Goal: Task Accomplishment & Management: Use online tool/utility

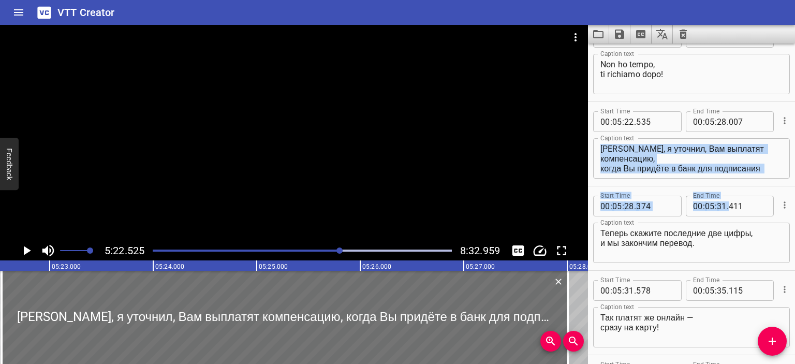
drag, startPoint x: 599, startPoint y: 146, endPoint x: 743, endPoint y: 186, distance: 148.9
click at [743, 175] on div "[PERSON_NAME], я уточнил, Вам выплатят компенсацию, когда Вы придёте в банк для…" at bounding box center [691, 158] width 197 height 40
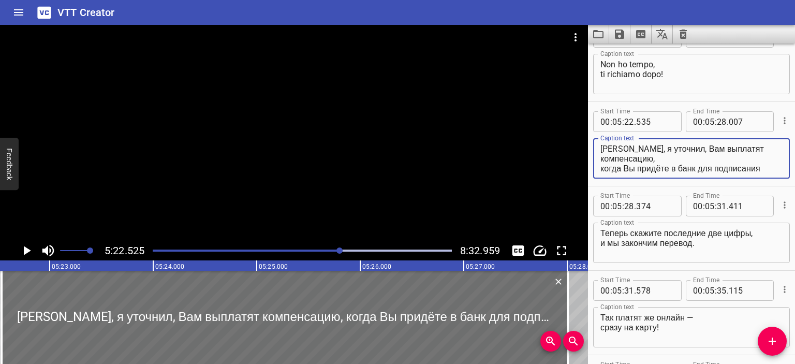
drag, startPoint x: 663, startPoint y: 162, endPoint x: 586, endPoint y: 121, distance: 87.5
click at [586, 121] on main "5:22.525 8:32.959 00:00.000 00:01.000 00:02.000 00:03.000 00:04.000 00:05.000 0…" at bounding box center [397, 194] width 795 height 339
click at [621, 157] on textarea "[PERSON_NAME], я уточнил, Вам выплатят компенсацию, когда Вы придёте в банк для…" at bounding box center [691, 159] width 182 height 30
click at [658, 149] on textarea "[PERSON_NAME], я уточнил, Вам выплатят компенсацию, когда Вы придёте в банк для…" at bounding box center [691, 159] width 182 height 30
drag, startPoint x: 660, startPoint y: 149, endPoint x: 567, endPoint y: 146, distance: 93.2
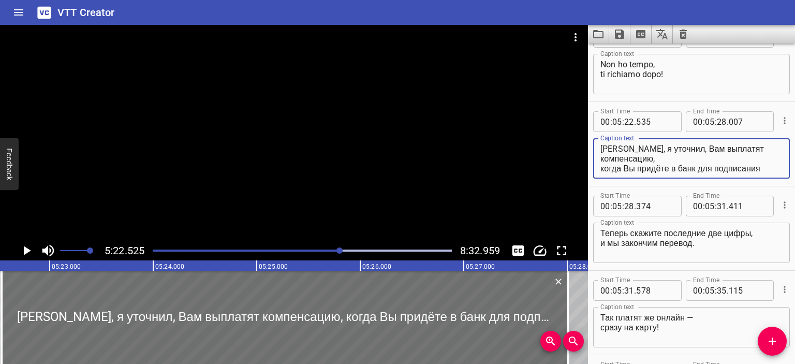
click at [567, 146] on main "5:22.525 8:32.959 00:00.000 00:01.000 00:02.000 00:03.000 00:04.000 00:05.000 0…" at bounding box center [397, 194] width 795 height 339
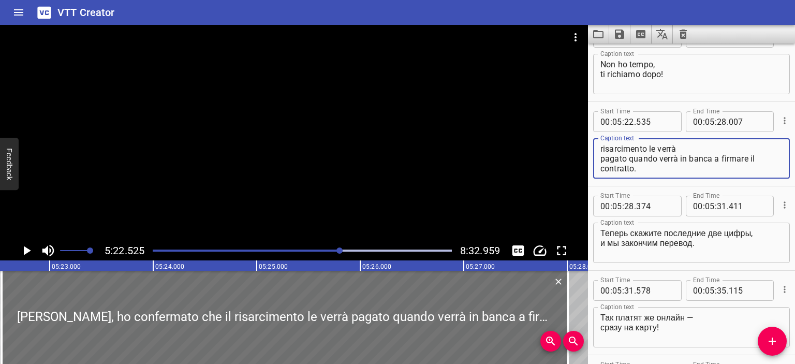
type textarea "[PERSON_NAME], ho confermato che il risarcimento le verrà pagato quando verrà i…"
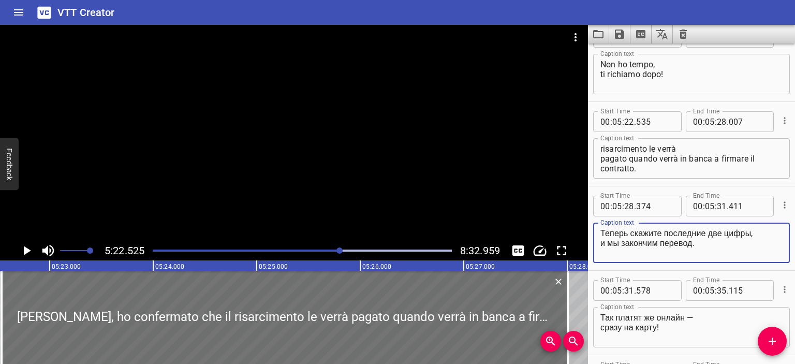
drag, startPoint x: 715, startPoint y: 243, endPoint x: 590, endPoint y: 229, distance: 126.0
click at [590, 229] on div "Start Time 00 : 05 : 28 . 374 Start Time End Time 00 : 05 : 31 . 411 End Time C…" at bounding box center [691, 228] width 207 height 84
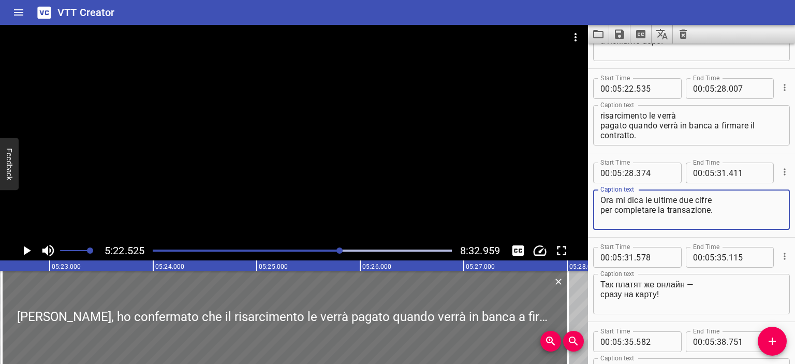
type textarea "Ora mi dica le ultime due cifre per completare la transazione."
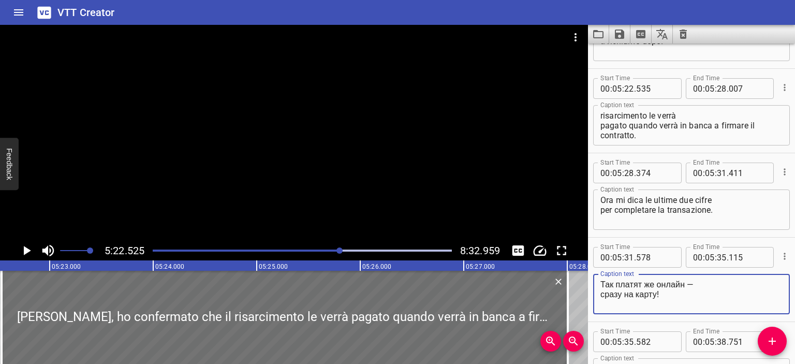
drag, startPoint x: 669, startPoint y: 291, endPoint x: 587, endPoint y: 277, distance: 82.5
click at [587, 277] on main "5:22.525 8:32.959 00:00.000 00:01.000 00:02.000 00:03.000 00:04.000 00:05.000 0…" at bounding box center [397, 194] width 795 height 339
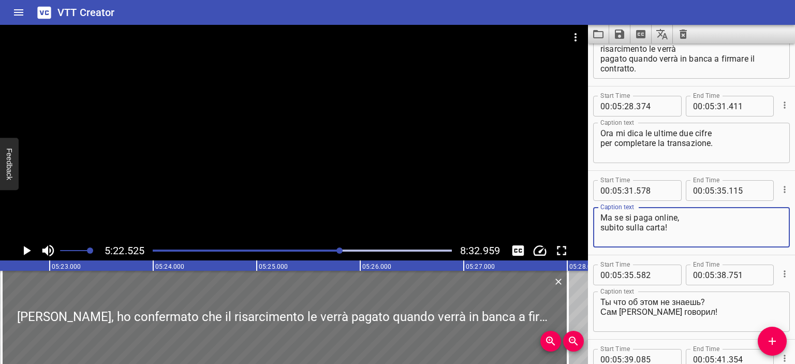
scroll to position [6375, 0]
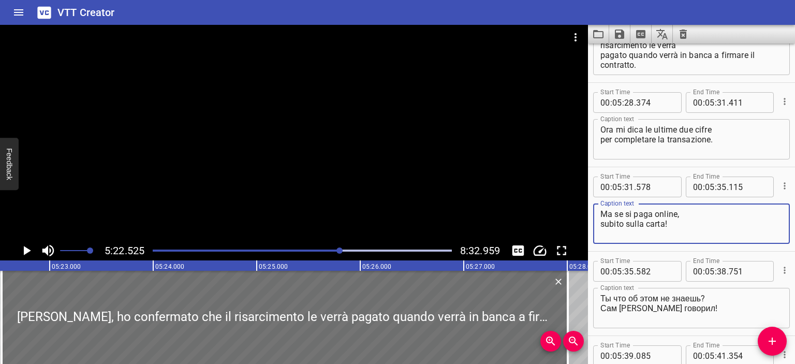
type textarea "Ma se si paga online, subito sulla carta!"
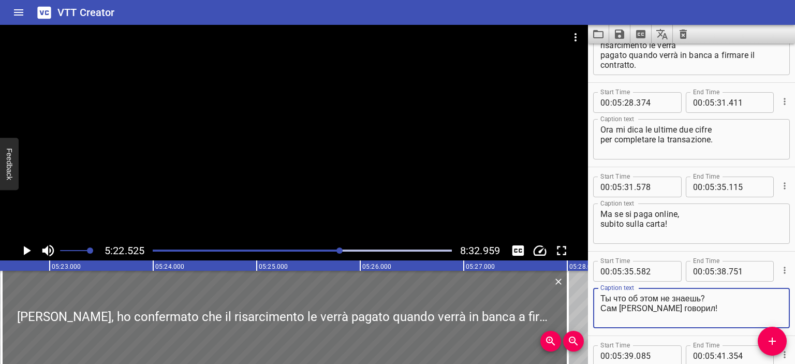
drag, startPoint x: 703, startPoint y: 298, endPoint x: 592, endPoint y: 296, distance: 110.8
click at [592, 296] on div "Start Time 00 : 05 : 35 . 582 Start Time End Time 00 : 05 : 38 . 751 End Time C…" at bounding box center [691, 294] width 207 height 84
drag, startPoint x: 682, startPoint y: 310, endPoint x: 587, endPoint y: 310, distance: 94.2
click at [587, 310] on main "5:22.525 8:32.959 00:00.000 00:01.000 00:02.000 00:03.000 00:04.000 00:05.000 0…" at bounding box center [397, 194] width 795 height 339
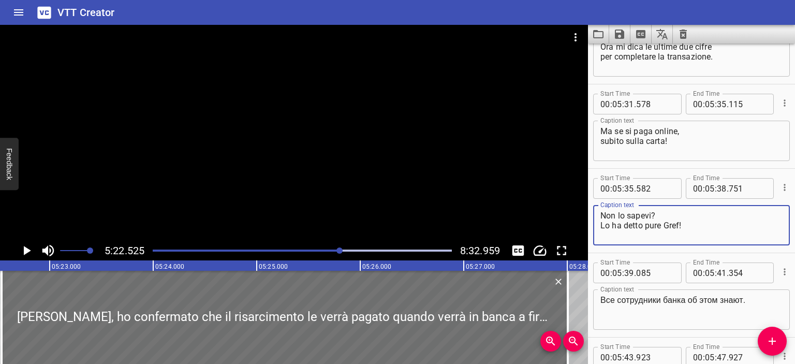
scroll to position [6491, 0]
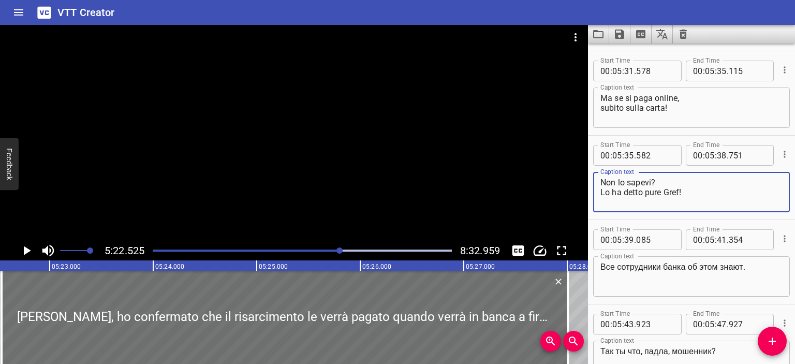
type textarea "Non lo sapevi? Lo ha detto pure Gref!"
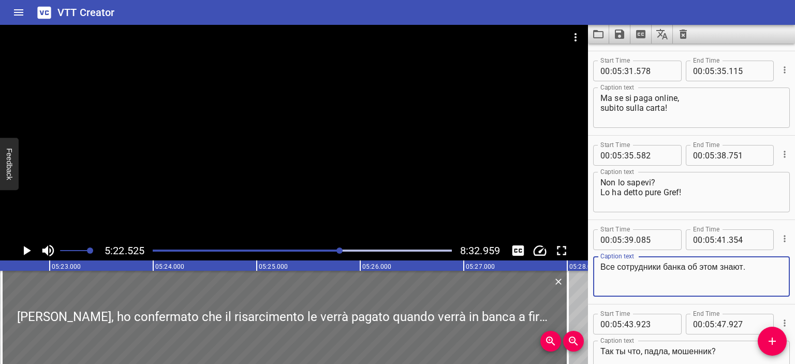
drag, startPoint x: 752, startPoint y: 268, endPoint x: 589, endPoint y: 262, distance: 163.1
click at [589, 262] on div "Start Time 00 : 05 : 39 . 085 Start Time End Time 00 : 05 : 41 . 354 End Time C…" at bounding box center [691, 262] width 207 height 84
type textarea "T"
type textarea "C"
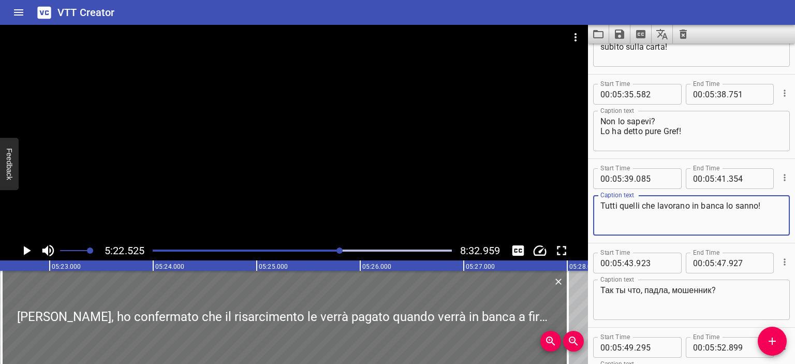
type textarea "Tutti quelli che lavorano in banca lo sanno!"
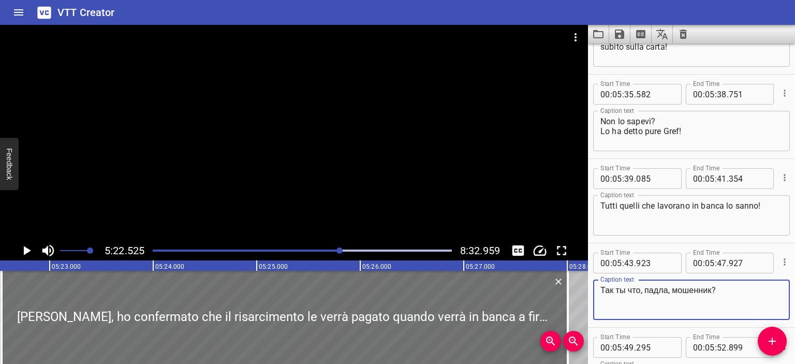
drag, startPoint x: 716, startPoint y: 290, endPoint x: 596, endPoint y: 287, distance: 120.1
click at [596, 287] on div "Так ты что, падла, мошенник? Caption text" at bounding box center [691, 299] width 197 height 40
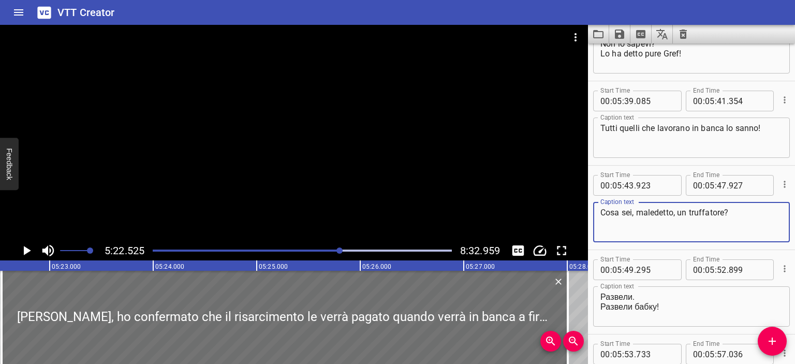
scroll to position [6630, 0]
type textarea "Cosa sei, maledetto, un truffatore?"
click at [375, 166] on div at bounding box center [294, 133] width 588 height 216
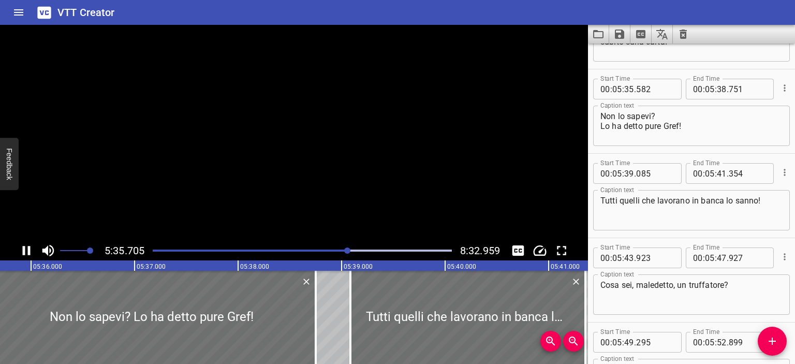
scroll to position [6581, 0]
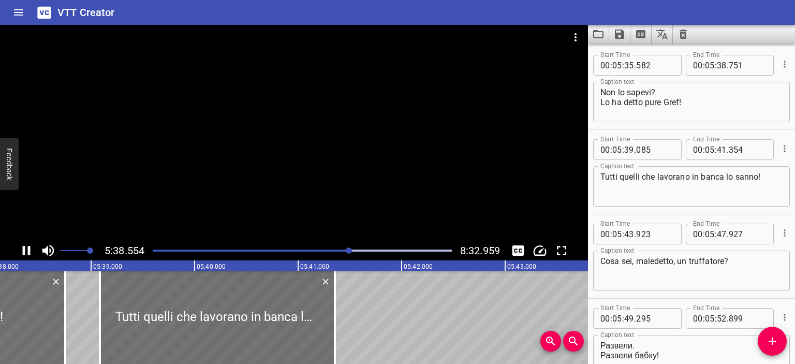
click at [393, 163] on div at bounding box center [294, 133] width 588 height 216
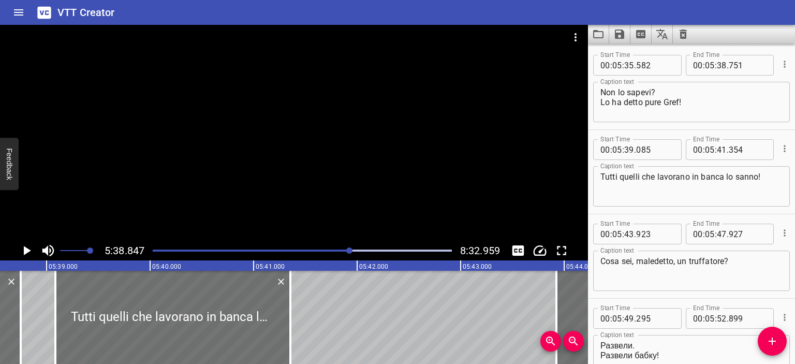
scroll to position [0, 35077]
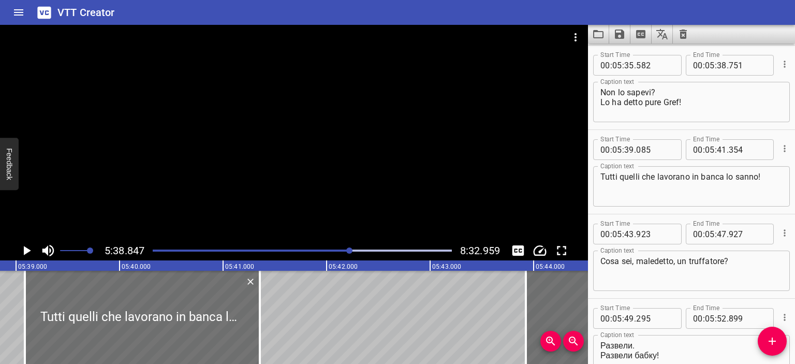
click at [650, 95] on textarea "Non lo sapevi? Lo ha detto pure Gref!" at bounding box center [691, 102] width 182 height 30
type textarea "Non lo sai? Lo ha detto pure Gref!"
click at [364, 156] on div at bounding box center [294, 133] width 588 height 216
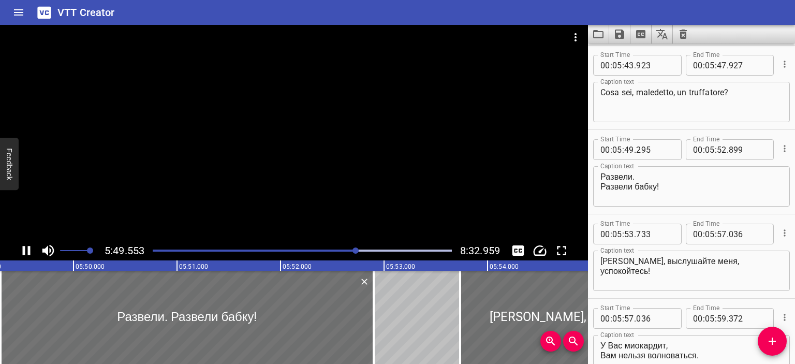
scroll to position [6834, 0]
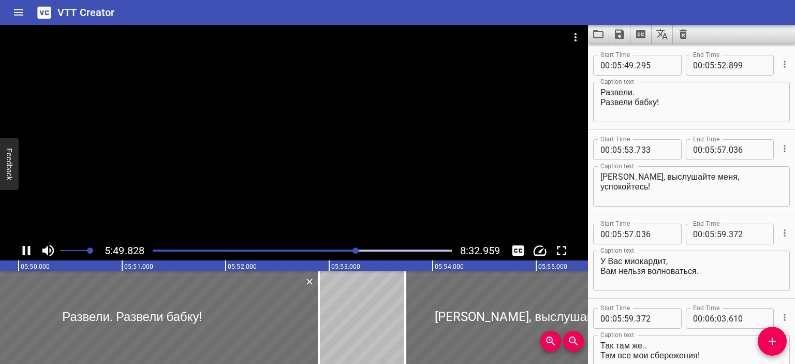
click at [358, 145] on div at bounding box center [294, 133] width 588 height 216
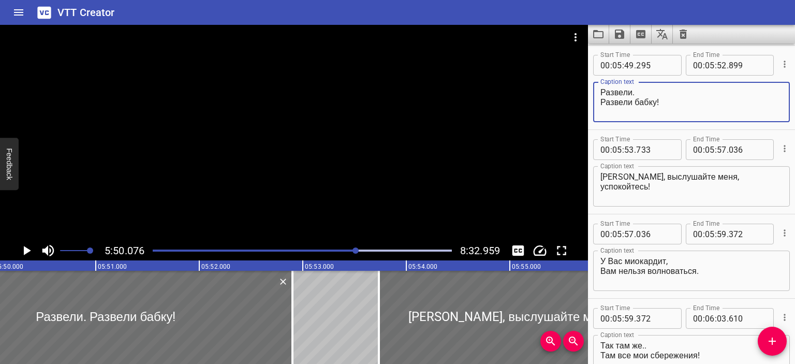
drag, startPoint x: 668, startPoint y: 99, endPoint x: 596, endPoint y: 92, distance: 71.8
click at [596, 92] on div "Развели. Развели бабку! Caption text" at bounding box center [691, 102] width 197 height 40
type textarea "Mi hanno ingannata! Hanno ingannato una povera vecchia!"
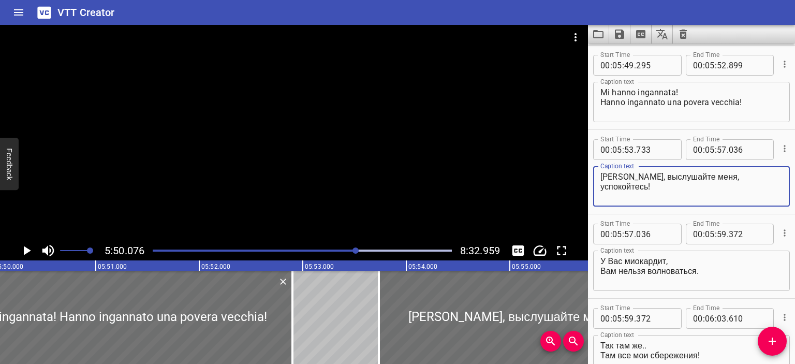
drag, startPoint x: 673, startPoint y: 185, endPoint x: 598, endPoint y: 177, distance: 75.0
click at [598, 177] on div "[PERSON_NAME], выслушайте меня, успокойтесь! Caption text" at bounding box center [691, 186] width 197 height 40
type textarea "[PERSON_NAME], mi ascolti, si calmi!"
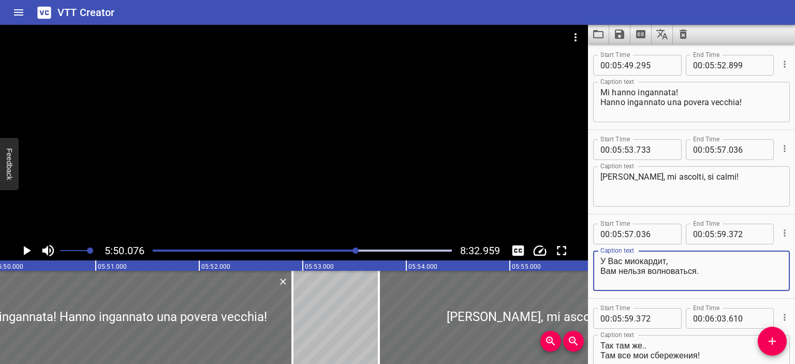
drag, startPoint x: 705, startPoint y: 271, endPoint x: 592, endPoint y: 262, distance: 113.1
click at [592, 262] on div "Start Time 00 : 05 : 57 . 036 Start Time End Time 00 : 05 : 59 . 372 End Time C…" at bounding box center [691, 256] width 207 height 84
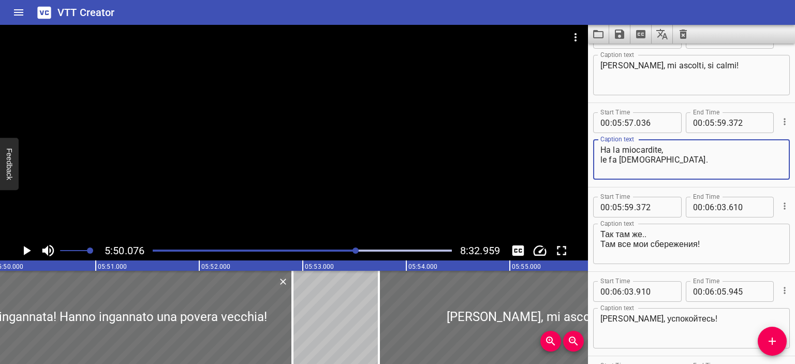
scroll to position [6946, 0]
type textarea "Ha la miocardite, le fa [DEMOGRAPHIC_DATA]."
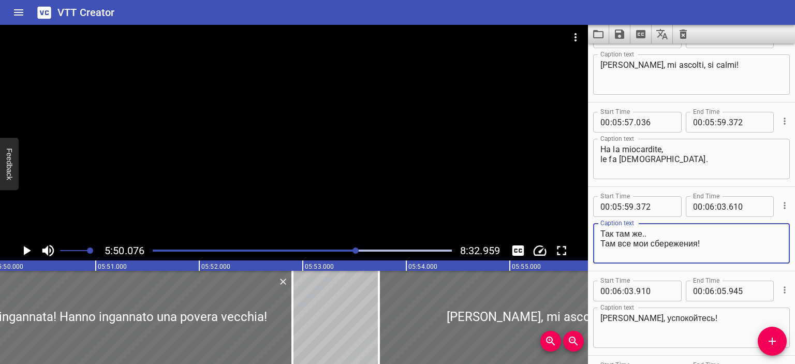
drag, startPoint x: 699, startPoint y: 240, endPoint x: 597, endPoint y: 233, distance: 102.2
click at [597, 233] on div "Так там же.. Там все мои сбережения! Caption text" at bounding box center [691, 243] width 197 height 40
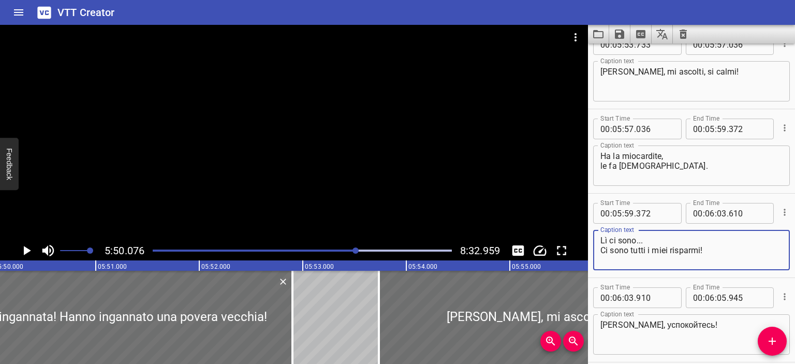
type textarea "Lì ci sono... Ci sono tutti i miei risparmi!"
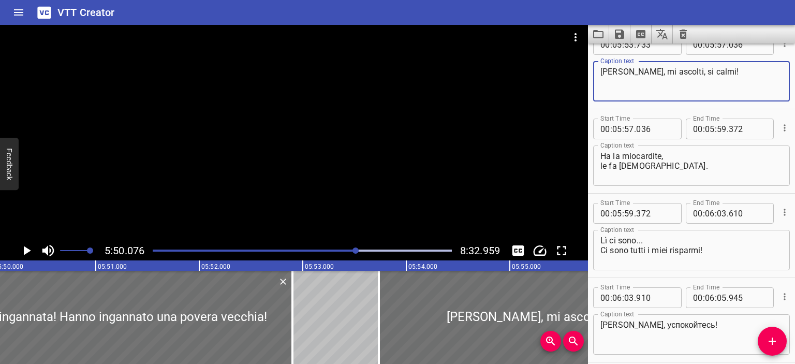
drag, startPoint x: 601, startPoint y: 68, endPoint x: 741, endPoint y: 75, distance: 140.4
click at [741, 75] on textarea "[PERSON_NAME], mi ascolti, si calmi!" at bounding box center [691, 82] width 182 height 30
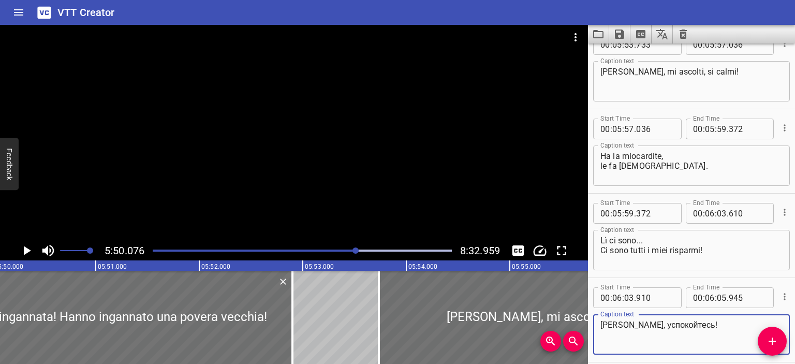
drag, startPoint x: 721, startPoint y: 322, endPoint x: 595, endPoint y: 321, distance: 125.8
click at [595, 321] on div "[PERSON_NAME], успокойтесь! Caption text" at bounding box center [691, 334] width 197 height 40
paste textarea "[PERSON_NAME], mi ascolti, si calmi"
drag, startPoint x: 660, startPoint y: 327, endPoint x: 704, endPoint y: 328, distance: 44.0
click at [704, 328] on textarea "[PERSON_NAME], mi ascolti, si calmi!" at bounding box center [691, 335] width 182 height 30
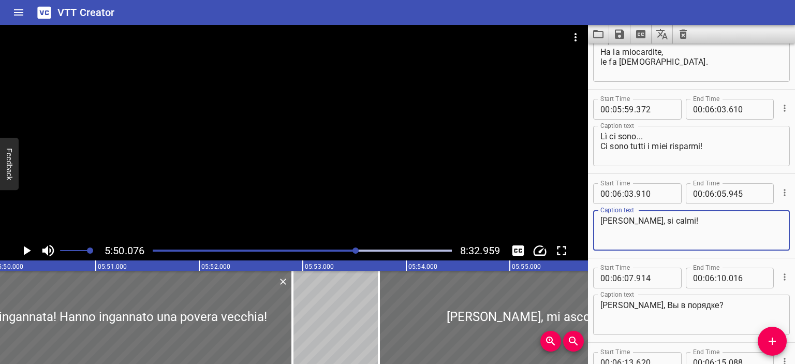
scroll to position [7043, 0]
type textarea "[PERSON_NAME], si calmi!"
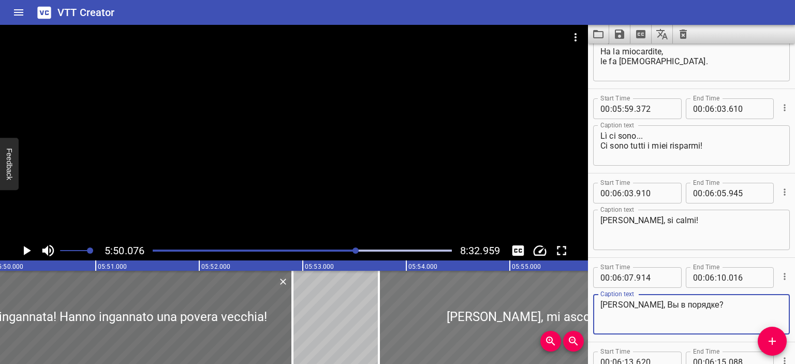
drag, startPoint x: 719, startPoint y: 305, endPoint x: 584, endPoint y: 307, distance: 134.6
click at [584, 307] on main "5:50.076 8:32.959 00:00.000 00:01.000 00:02.000 00:03.000 00:04.000 00:05.000 0…" at bounding box center [397, 194] width 795 height 339
paste textarea "[PERSON_NAME], mi ascolti, si calmi!"
drag, startPoint x: 664, startPoint y: 306, endPoint x: 736, endPoint y: 309, distance: 72.5
click at [736, 309] on textarea "[PERSON_NAME], mi ascolti, si calmi!?" at bounding box center [691, 315] width 182 height 30
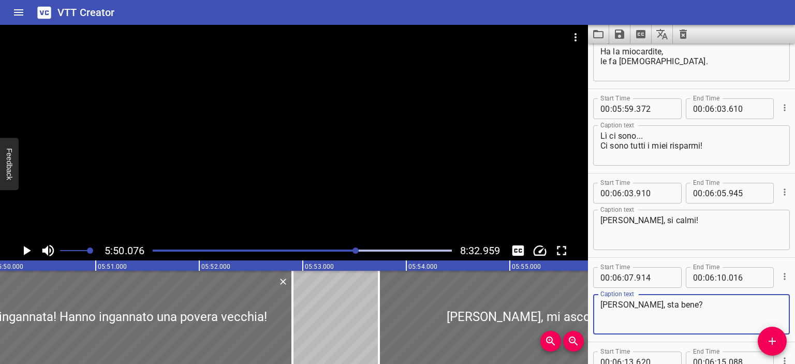
type textarea "[PERSON_NAME], sta bene?"
click at [434, 158] on div at bounding box center [294, 133] width 588 height 216
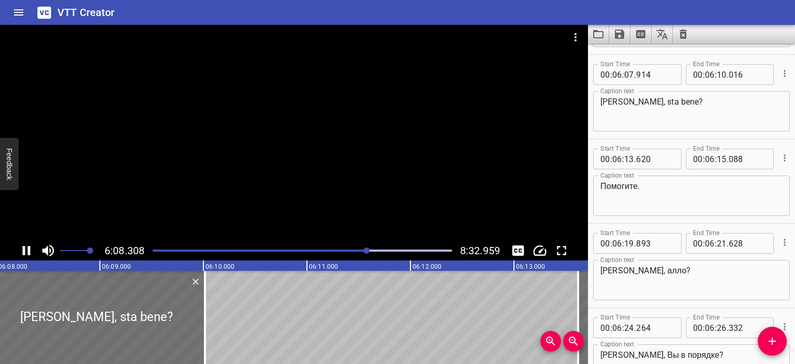
scroll to position [7256, 0]
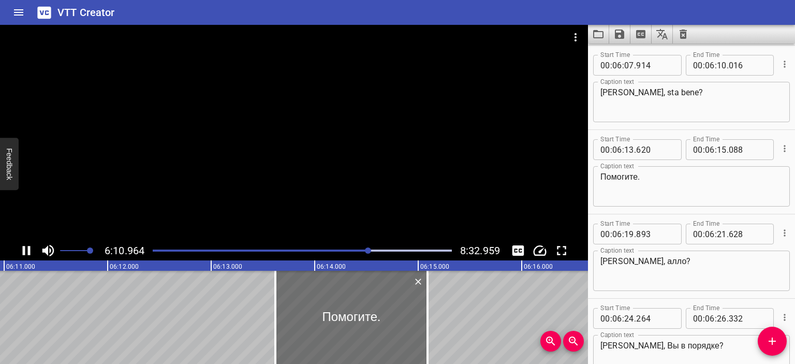
click at [381, 158] on div at bounding box center [294, 133] width 588 height 216
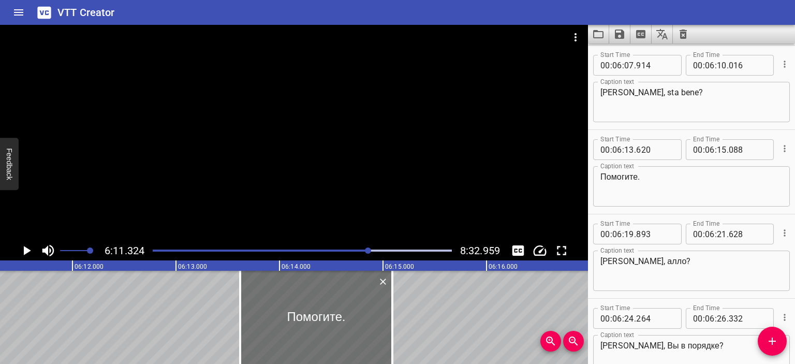
scroll to position [0, 38438]
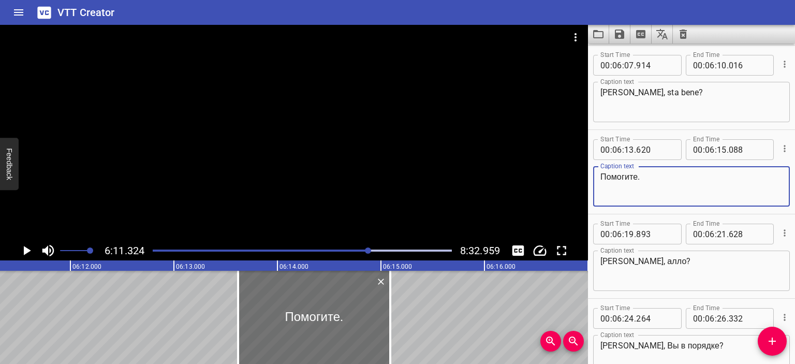
drag, startPoint x: 651, startPoint y: 180, endPoint x: 581, endPoint y: 181, distance: 69.9
click at [581, 181] on main "6:11.324 8:32.959 00:00.000 00:01.000 00:02.000 00:03.000 00:04.000 00:05.000 0…" at bounding box center [397, 194] width 795 height 339
type textarea "Aiuto."
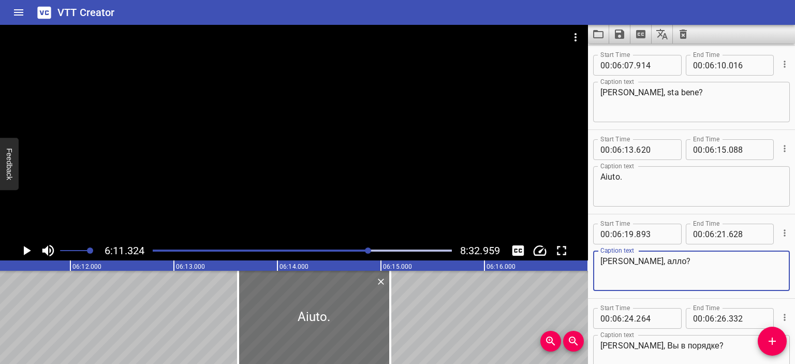
drag, startPoint x: 684, startPoint y: 261, endPoint x: 573, endPoint y: 262, distance: 110.8
click at [573, 262] on main "6:11.324 8:32.959 00:00.000 00:01.000 00:02.000 00:03.000 00:04.000 00:05.000 0…" at bounding box center [397, 194] width 795 height 339
paste textarea "[PERSON_NAME], mi ascolti, si calmi!"
type textarea "[PERSON_NAME], pronto?"
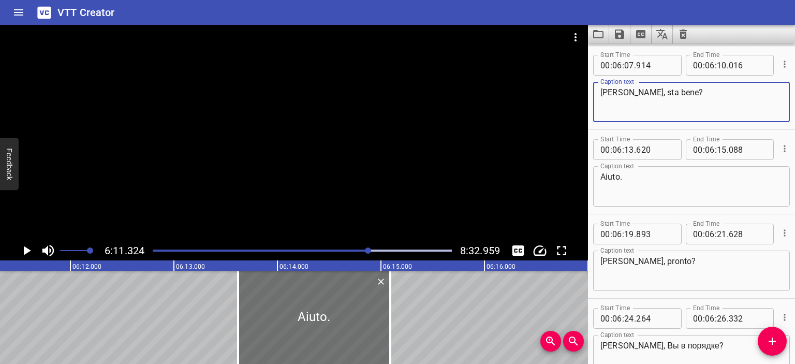
drag, startPoint x: 708, startPoint y: 94, endPoint x: 586, endPoint y: 95, distance: 121.6
click at [586, 95] on main "6:11.324 8:32.959 00:00.000 00:01.000 00:02.000 00:03.000 00:04.000 00:05.000 0…" at bounding box center [397, 194] width 795 height 339
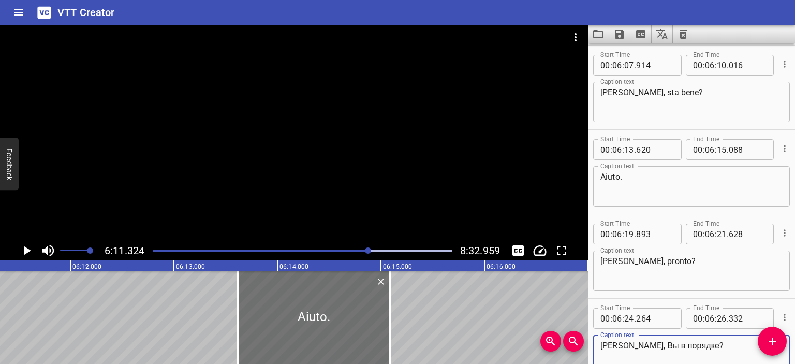
drag, startPoint x: 734, startPoint y: 350, endPoint x: 600, endPoint y: 346, distance: 134.1
click at [600, 346] on div "[PERSON_NAME], Вы в порядке? Caption text" at bounding box center [691, 355] width 197 height 40
paste textarea "[PERSON_NAME], sta bene"
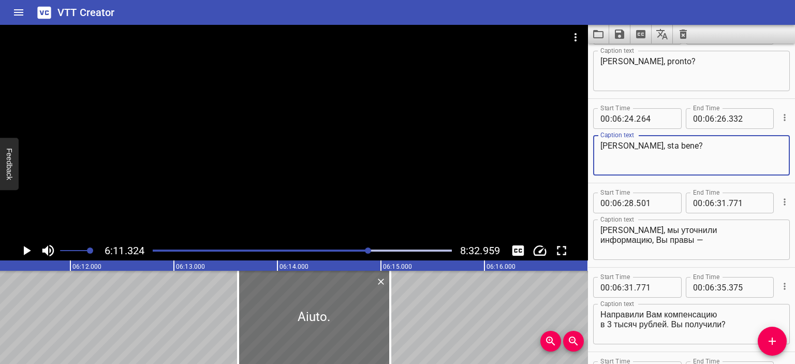
scroll to position [7455, 0]
type textarea "[PERSON_NAME], sta bene?"
click at [435, 178] on div at bounding box center [294, 133] width 588 height 216
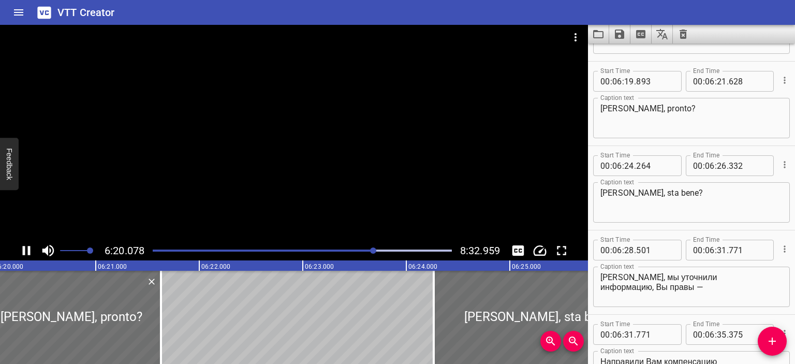
scroll to position [7424, 0]
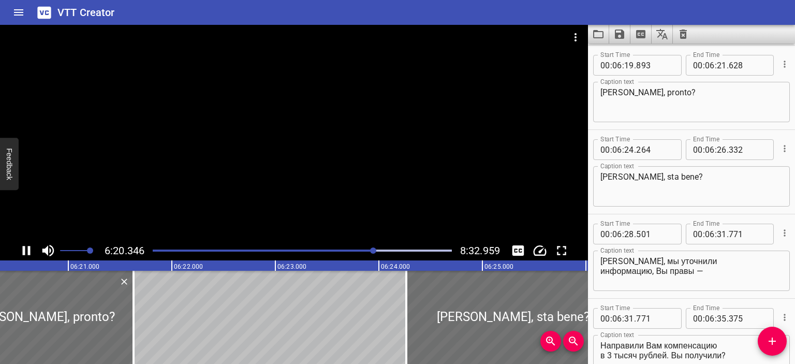
click at [371, 158] on div at bounding box center [294, 133] width 588 height 216
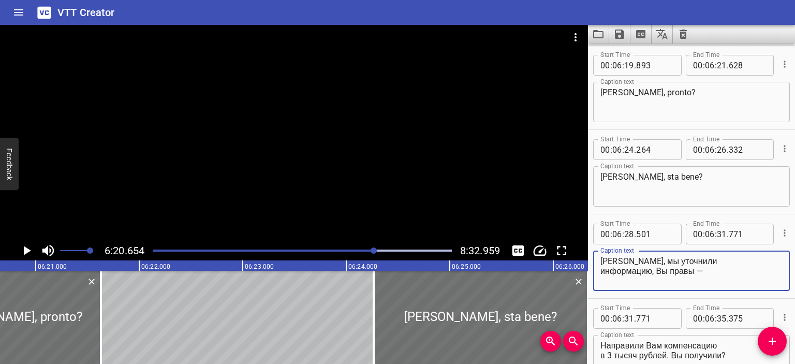
drag, startPoint x: 710, startPoint y: 271, endPoint x: 587, endPoint y: 260, distance: 123.2
click at [587, 260] on main "6:20.654 8:32.959 00:00.000 00:01.000 00:02.000 00:03.000 00:04.000 00:05.000 0…" at bounding box center [397, 194] width 795 height 339
paste textarea "[PERSON_NAME], abbiamo chiarito le informazioni, hai ragione"
drag, startPoint x: 726, startPoint y: 263, endPoint x: 664, endPoint y: 274, distance: 63.1
click at [664, 274] on textarea "[PERSON_NAME], abbiamo chiarito le informazioni, hai ragione —" at bounding box center [691, 271] width 182 height 30
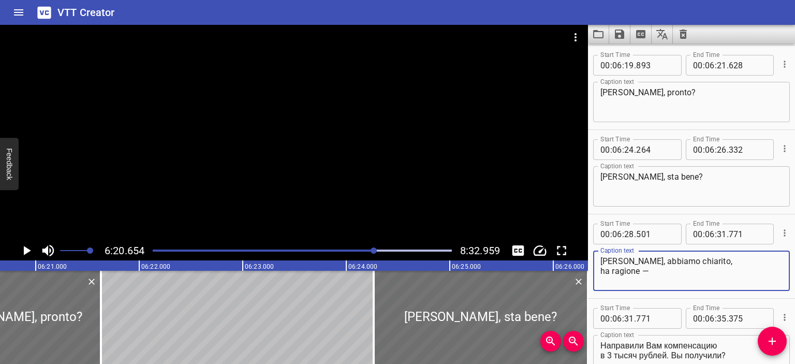
click at [655, 273] on textarea "[PERSON_NAME], abbiamo chiarito, ha ragione —" at bounding box center [691, 271] width 182 height 30
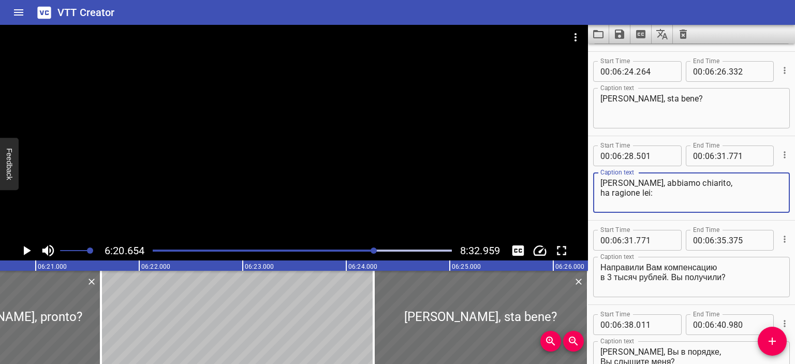
scroll to position [7503, 0]
type textarea "[PERSON_NAME], abbiamo chiarito, ha ragione lei:"
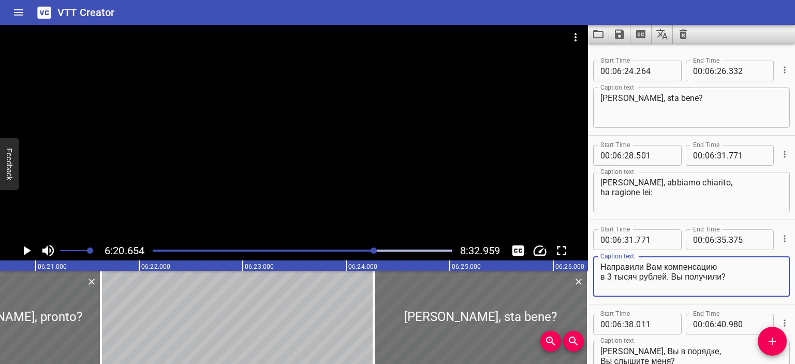
drag, startPoint x: 730, startPoint y: 275, endPoint x: 587, endPoint y: 259, distance: 143.8
click at [587, 259] on main "6:20.654 8:32.959 00:00.000 00:01.000 00:02.000 00:03.000 00:04.000 00:05.000 0…" at bounding box center [397, 194] width 795 height 339
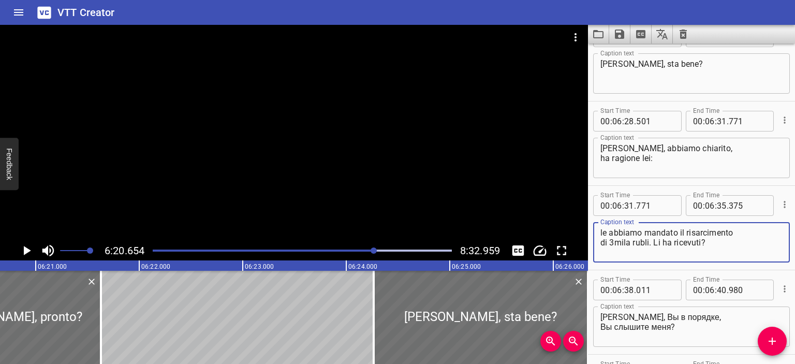
type textarea "le abbiamo mandato il risarcimento di 3mila rubli. Li ha ricevuti?"
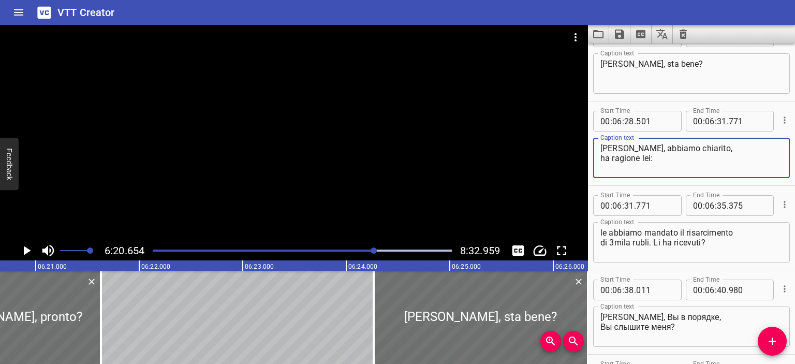
drag, startPoint x: 661, startPoint y: 150, endPoint x: 598, endPoint y: 145, distance: 63.3
click at [598, 145] on div "[PERSON_NAME], abbiamo chiarito, ha ragione lei: Caption text" at bounding box center [691, 158] width 197 height 40
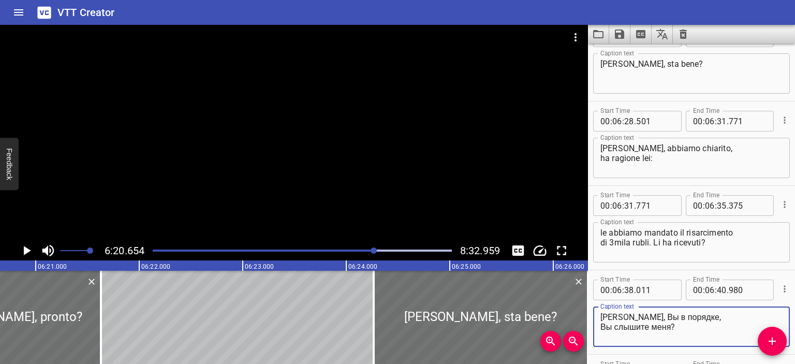
drag, startPoint x: 718, startPoint y: 317, endPoint x: 592, endPoint y: 316, distance: 126.8
click at [592, 316] on div "Start Time 00 : 06 : 38 . 011 Start Time End Time 00 : 06 : 40 . 980 End Time C…" at bounding box center [691, 312] width 207 height 84
paste textarea "[PERSON_NAME],"
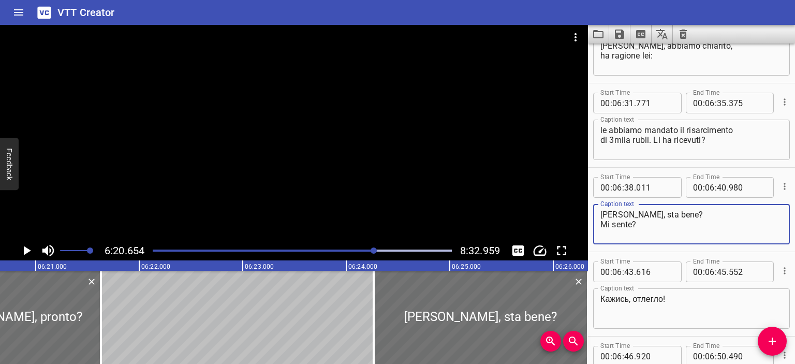
scroll to position [7677, 0]
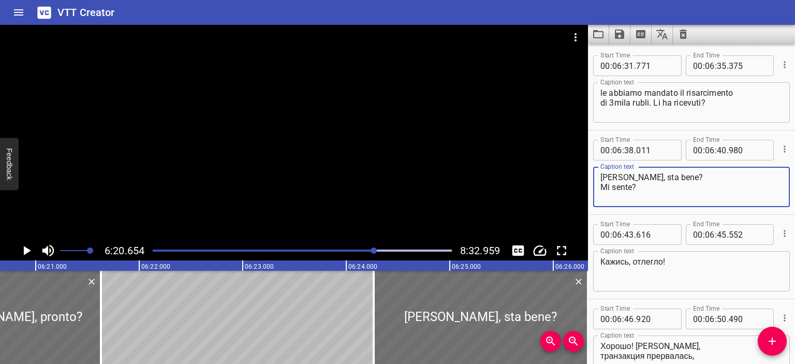
type textarea "[PERSON_NAME], sta bene? Mi sente?"
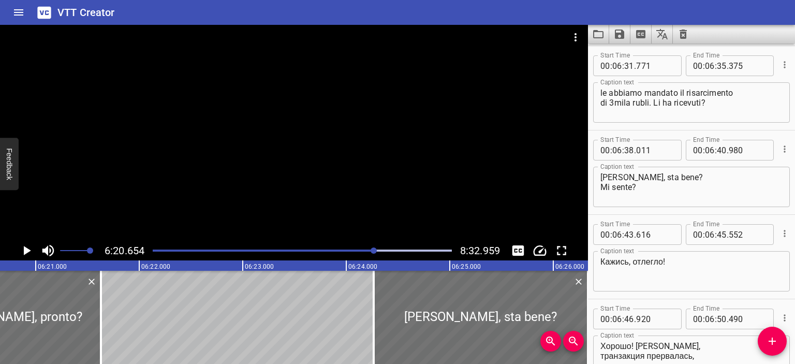
click at [478, 219] on div at bounding box center [294, 133] width 588 height 216
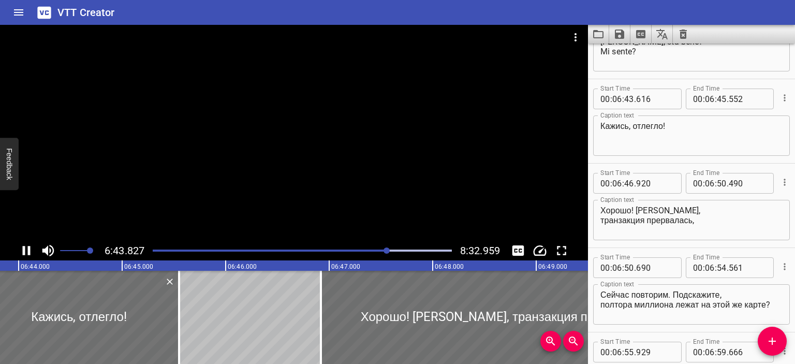
scroll to position [7846, 0]
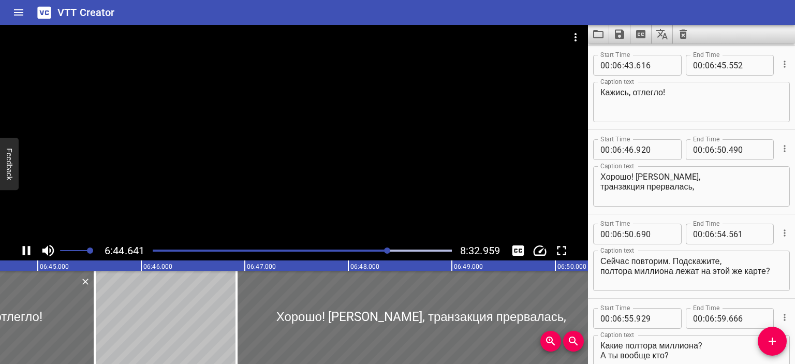
click at [421, 202] on div at bounding box center [294, 133] width 588 height 216
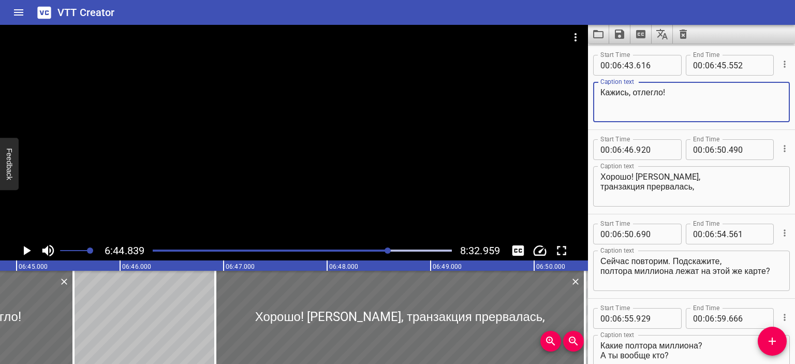
drag, startPoint x: 682, startPoint y: 94, endPoint x: 580, endPoint y: 96, distance: 102.0
click at [580, 96] on main "6:44.839 8:32.959 00:00.000 00:01.000 00:02.000 00:03.000 00:04.000 00:05.000 0…" at bounding box center [397, 194] width 795 height 339
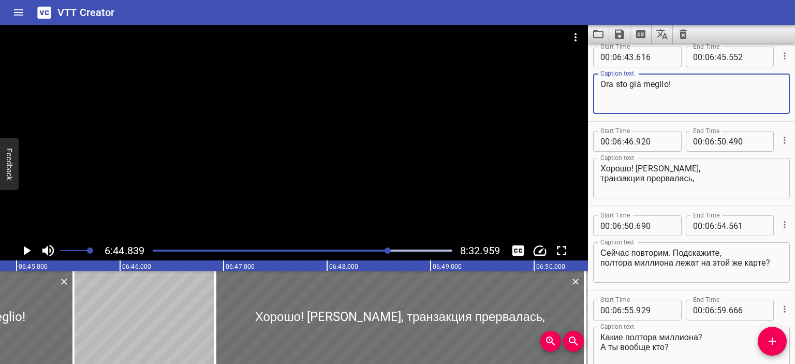
scroll to position [7854, 0]
type textarea "Ora sto già meglio!"
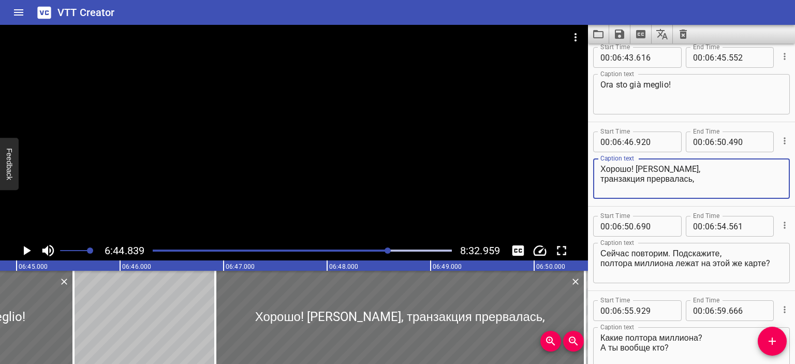
drag, startPoint x: 702, startPoint y: 184, endPoint x: 600, endPoint y: 167, distance: 102.8
click at [600, 167] on textarea "Хорошо! [PERSON_NAME], транзакция прервалась," at bounding box center [691, 179] width 182 height 30
paste textarea "Bene! [PERSON_NAME], transazione interrotta,"
click at [600, 178] on textarea "Bene! [PERSON_NAME], transazione interrotta," at bounding box center [691, 179] width 182 height 30
click at [655, 178] on textarea "Bene! [PERSON_NAME], la transazione interrotta," at bounding box center [691, 179] width 182 height 30
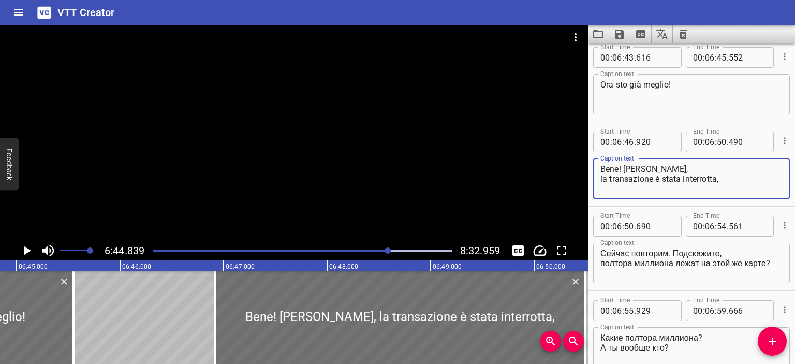
type textarea "Bene! [PERSON_NAME], la transazione è stata interrotta,"
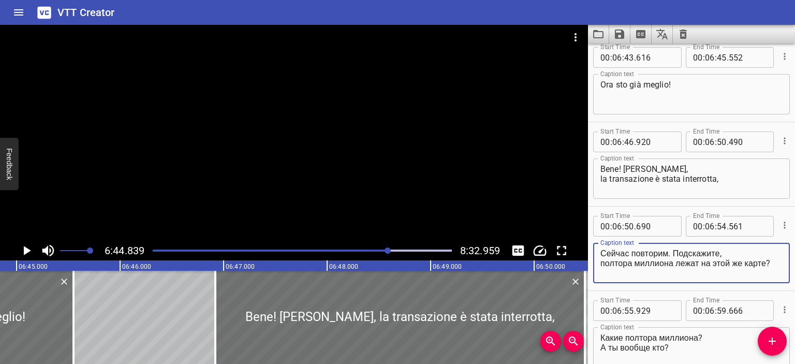
drag, startPoint x: 670, startPoint y: 252, endPoint x: 588, endPoint y: 253, distance: 82.3
click at [588, 253] on div "Start Time 00 : 06 : 50 . 690 Start Time End Time 00 : 06 : 54 . 561 End Time C…" at bounding box center [691, 249] width 207 height 84
drag, startPoint x: 670, startPoint y: 252, endPoint x: 770, endPoint y: 262, distance: 99.9
click at [770, 262] on textarea "Iniziamo da capo. Подскажите, полтора миллиона лежат на этой же карте?" at bounding box center [691, 263] width 182 height 30
type textarea "Iniziamo da capo. Mi dica, il milione e mezzo lo ha su questa carta?"
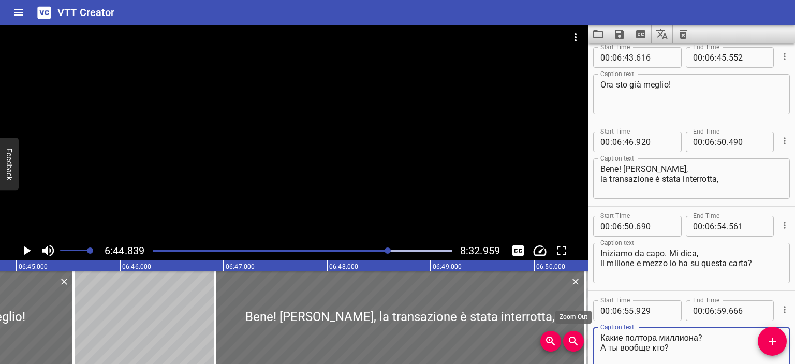
drag, startPoint x: 699, startPoint y: 340, endPoint x: 581, endPoint y: 339, distance: 118.0
click at [581, 339] on main "6:44.839 8:32.959 00:00.000 00:01.000 00:02.000 00:03.000 00:04.000 00:05.000 0…" at bounding box center [397, 194] width 795 height 339
drag, startPoint x: 665, startPoint y: 349, endPoint x: 582, endPoint y: 351, distance: 82.8
click at [582, 351] on main "6:44.839 8:32.959 00:00.000 00:01.000 00:02.000 00:03.000 00:04.000 00:05.000 0…" at bounding box center [397, 194] width 795 height 339
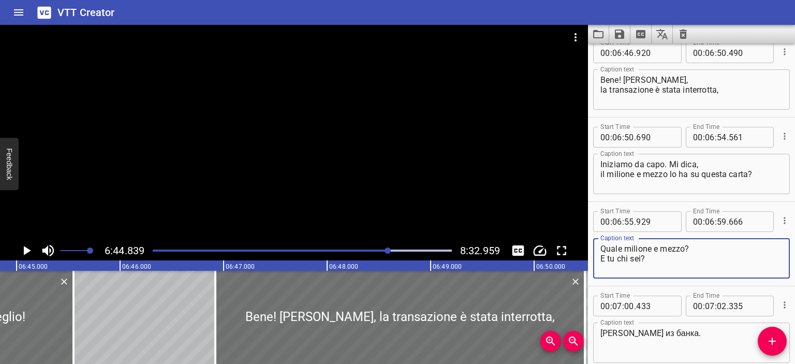
scroll to position [7987, 0]
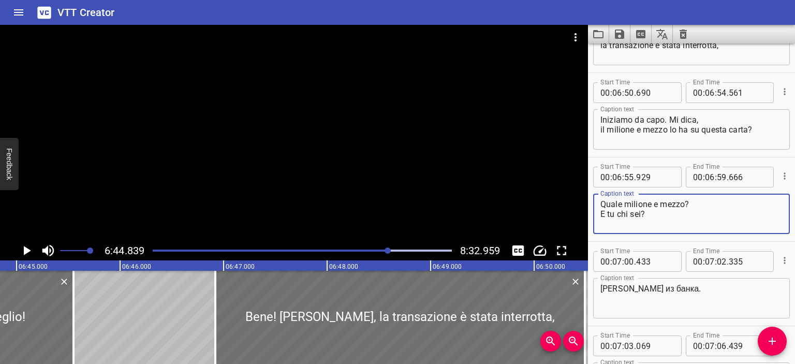
type textarea "Quale milione e mezzo? E tu chi sei?"
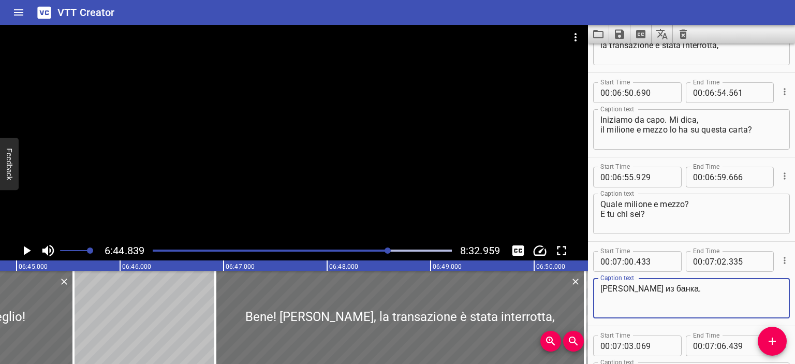
click at [670, 287] on textarea "[PERSON_NAME] из банка." at bounding box center [691, 299] width 182 height 30
drag, startPoint x: 677, startPoint y: 287, endPoint x: 596, endPoint y: 285, distance: 80.8
click at [596, 285] on div "[PERSON_NAME] из банка. Caption text" at bounding box center [691, 298] width 197 height 40
paste textarea "Vasily dalla Banca"
click at [634, 289] on textarea "Vasily dalla Banca." at bounding box center [691, 299] width 182 height 30
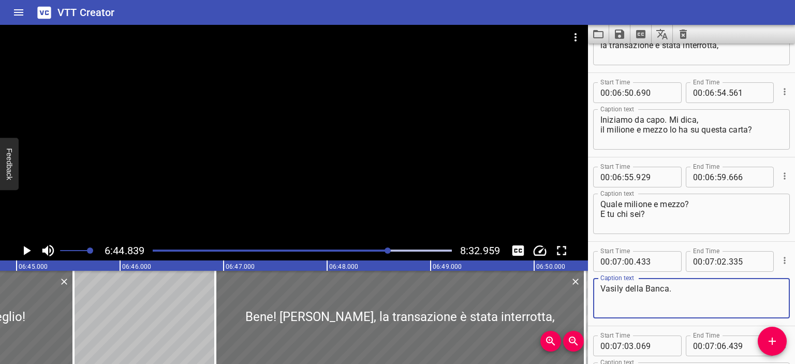
click at [651, 287] on textarea "Vasily della Banca." at bounding box center [691, 299] width 182 height 30
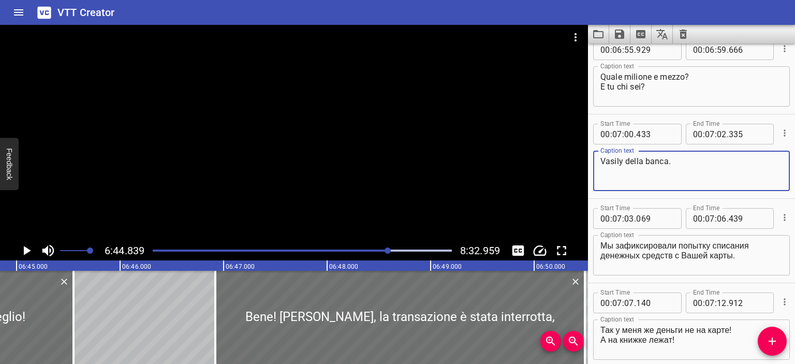
scroll to position [8116, 0]
type textarea "Vasily della banca."
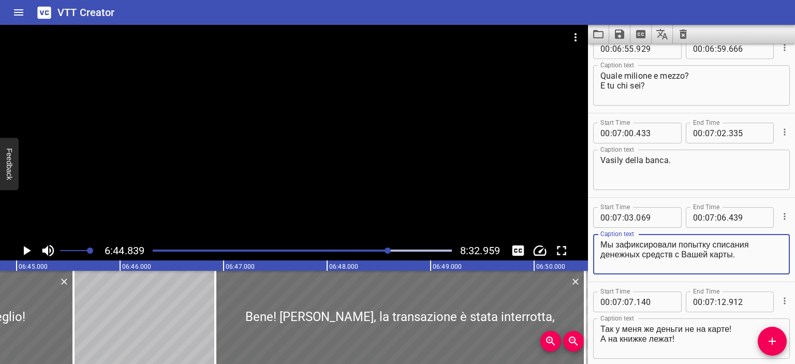
drag, startPoint x: 744, startPoint y: 255, endPoint x: 589, endPoint y: 239, distance: 155.6
click at [589, 239] on div "Start Time 00 : 07 : 03 . 069 Start Time End Time 00 : 07 : 06 . 439 End Time C…" at bounding box center [691, 240] width 207 height 84
paste textarea "Abbiamo registrato un tentativo di addebito sulla tua carta"
click at [626, 255] on textarea "Abbiamo registrato un tentativo di addebito sulla tua carta." at bounding box center [691, 255] width 182 height 30
click at [762, 247] on textarea "Abbiamo registrato un tentativo di addebito sulla sua carta." at bounding box center [691, 255] width 182 height 30
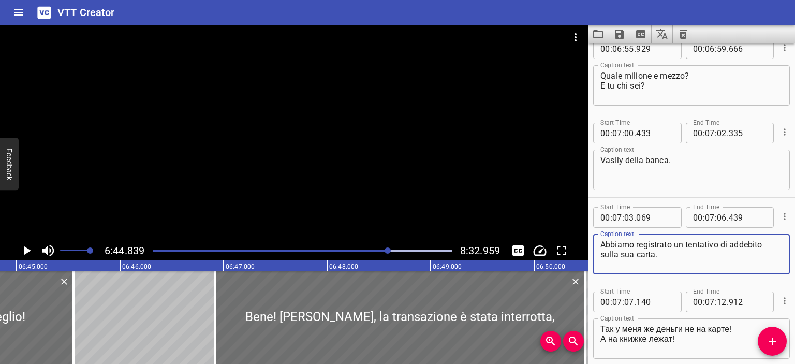
scroll to position [8175, 0]
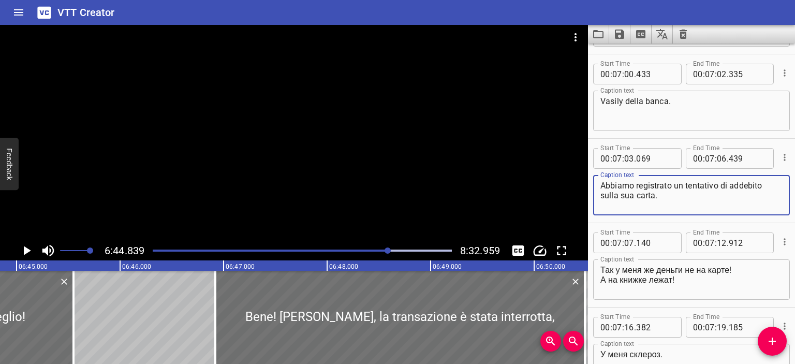
type textarea "Abbiamo registrato un tentativo di addebito sulla sua carta."
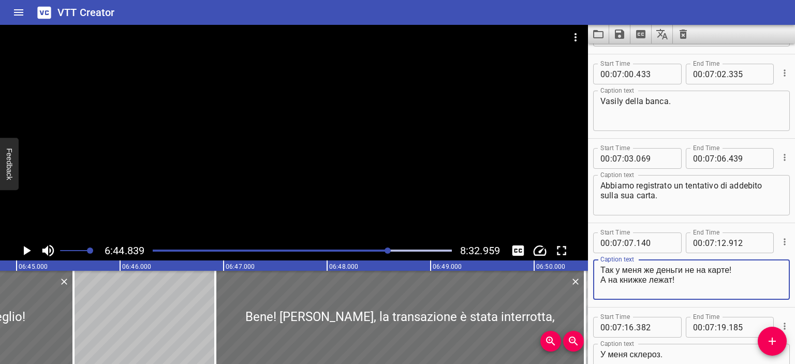
drag, startPoint x: 602, startPoint y: 269, endPoint x: 731, endPoint y: 271, distance: 128.4
click at [731, 271] on textarea "Так у меня же деньги не на карте! А на книжке лежат!" at bounding box center [691, 280] width 182 height 30
drag, startPoint x: 677, startPoint y: 281, endPoint x: 593, endPoint y: 278, distance: 84.4
click at [593, 278] on div "Ma io i soldi mica li ho sulla carta! А на книжке лежат! Caption text" at bounding box center [691, 279] width 197 height 40
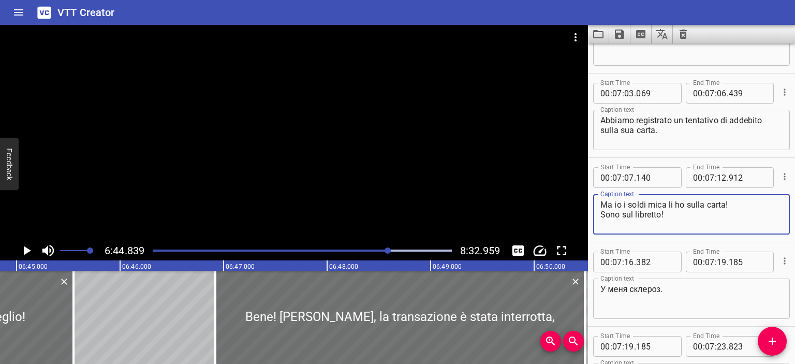
scroll to position [8241, 0]
type textarea "Ma io i soldi mica li ho sulla carta! Sono sul libretto!"
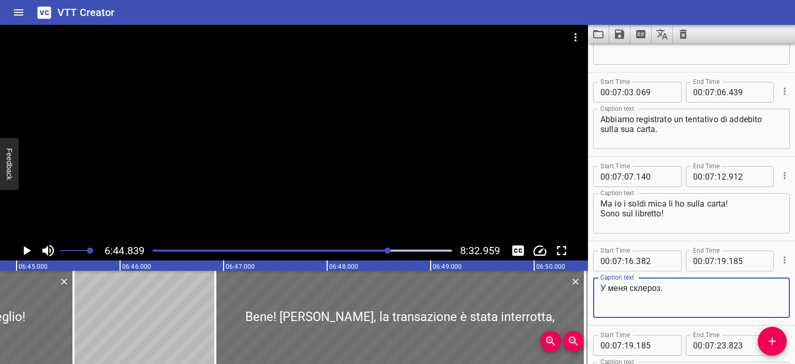
drag, startPoint x: 673, startPoint y: 289, endPoint x: 580, endPoint y: 283, distance: 93.4
click at [580, 283] on main "6:44.839 8:32.959 00:00.000 00:01.000 00:02.000 00:03.000 00:04.000 00:05.000 0…" at bounding box center [397, 194] width 795 height 339
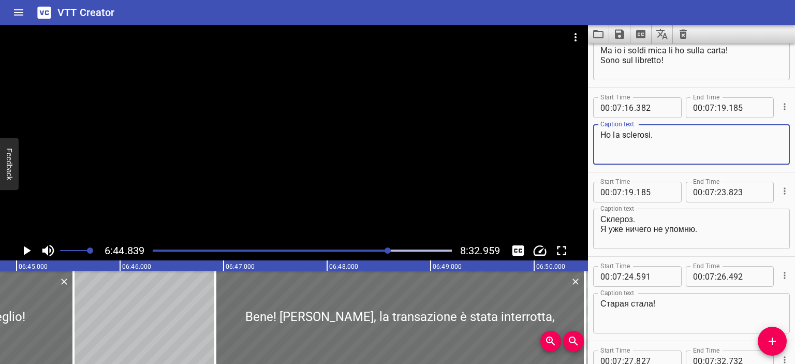
scroll to position [8395, 0]
type textarea "Ho la sclerosi."
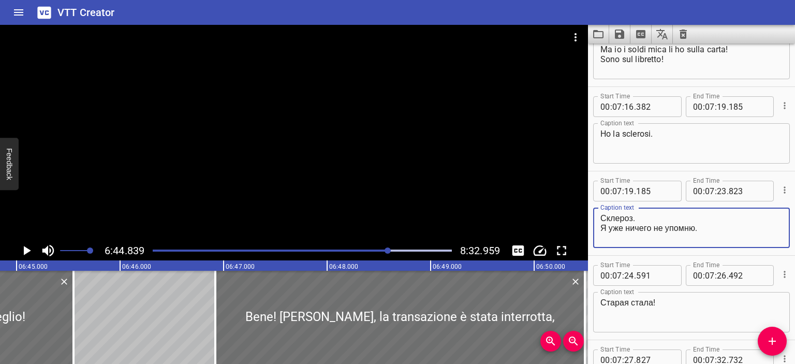
drag, startPoint x: 638, startPoint y: 218, endPoint x: 589, endPoint y: 214, distance: 49.9
click at [589, 214] on div "Start Time 00 : 07 : 19 . 185 Start Time End Time 00 : 07 : 23 . 823 End Time C…" at bounding box center [691, 213] width 207 height 84
drag, startPoint x: 702, startPoint y: 230, endPoint x: 585, endPoint y: 227, distance: 117.0
click at [585, 227] on main "6:44.839 8:32.959 00:00.000 00:01.000 00:02.000 00:03.000 00:04.000 00:05.000 0…" at bounding box center [397, 194] width 795 height 339
type textarea "La sclerosi. Non mi ricordo niente."
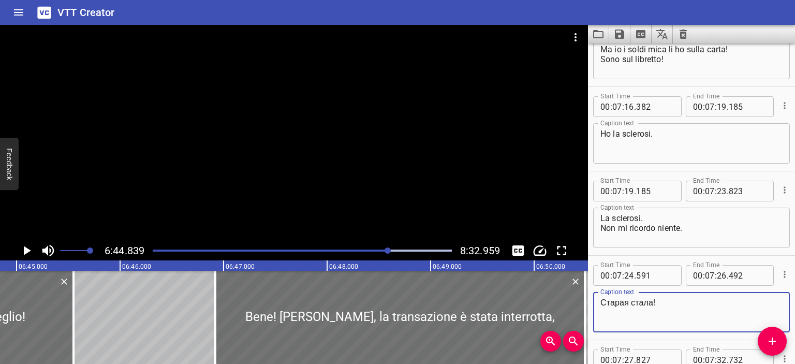
drag, startPoint x: 652, startPoint y: 301, endPoint x: 597, endPoint y: 299, distance: 54.4
click at [597, 299] on div "Старая стала! Caption text" at bounding box center [691, 312] width 197 height 40
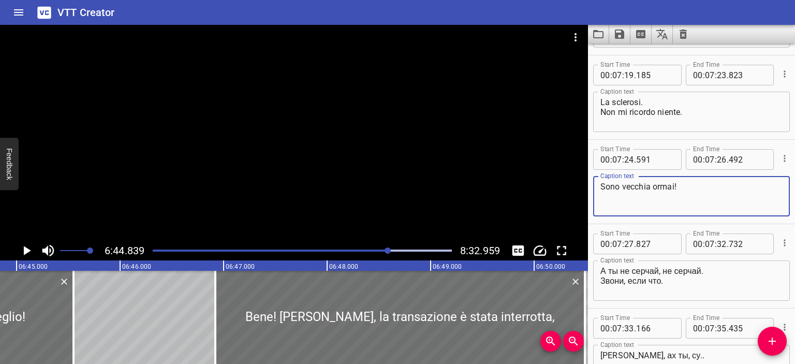
scroll to position [8513, 0]
type textarea "Sono vecchia ormai!"
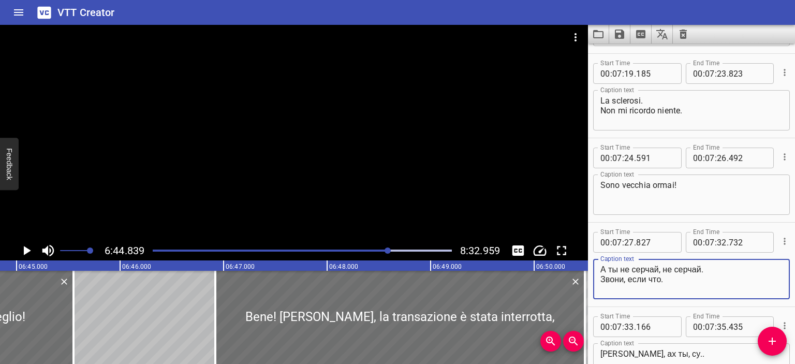
drag, startPoint x: 668, startPoint y: 282, endPoint x: 590, endPoint y: 264, distance: 79.5
click at [590, 264] on div "Start Time 00 : 07 : 27 . 827 Start Time End Time 00 : 07 : 32 . 732 End Time C…" at bounding box center [691, 265] width 207 height 84
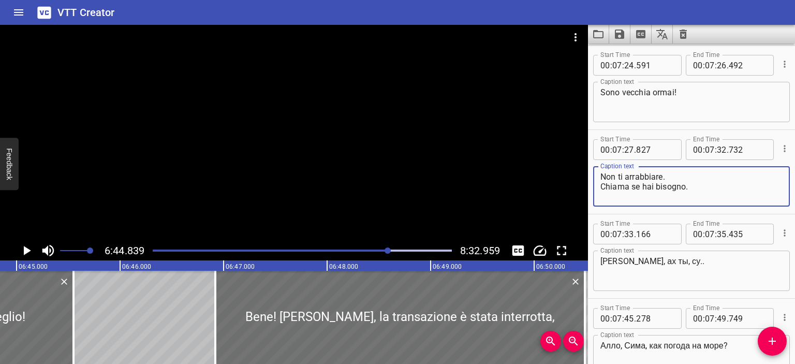
scroll to position [8606, 0]
type textarea "Non ti arrabbiare. Chiama se hai bisogno."
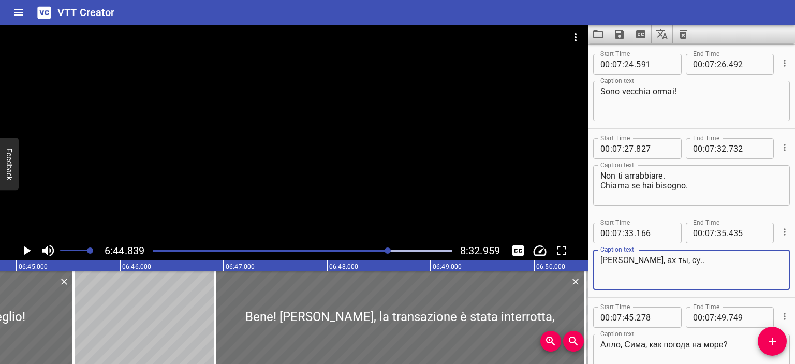
drag, startPoint x: 663, startPoint y: 260, endPoint x: 565, endPoint y: 252, distance: 98.2
click at [565, 252] on main "6:44.839 8:32.959 00:00.000 00:01.000 00:02.000 00:03.000 00:04.000 00:05.000 0…" at bounding box center [397, 194] width 795 height 339
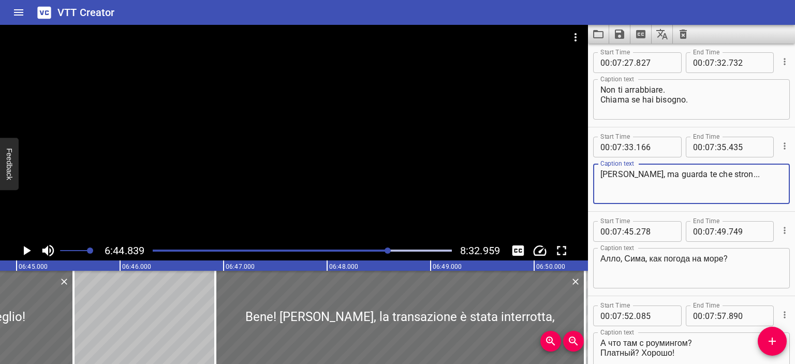
scroll to position [8696, 0]
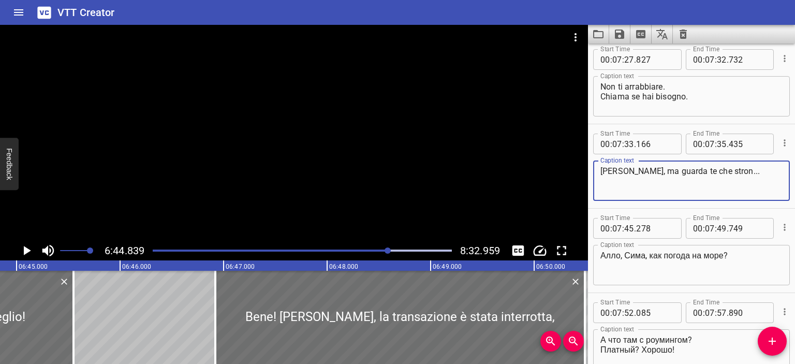
type textarea "[PERSON_NAME], ma guarda te che stron..."
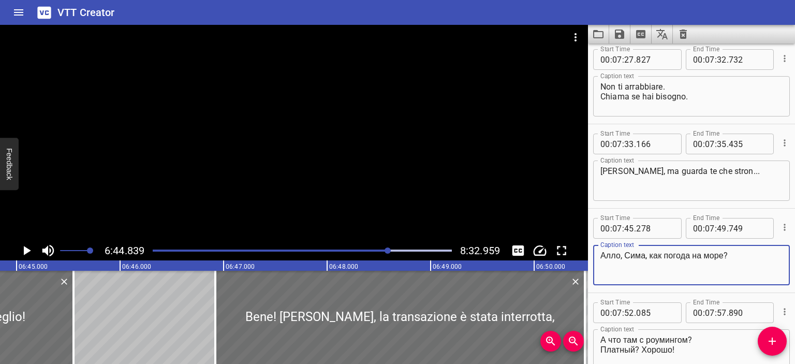
drag, startPoint x: 725, startPoint y: 258, endPoint x: 602, endPoint y: 256, distance: 122.2
click at [602, 256] on textarea "Алло, Сима, как погода на море?" at bounding box center [691, 266] width 182 height 30
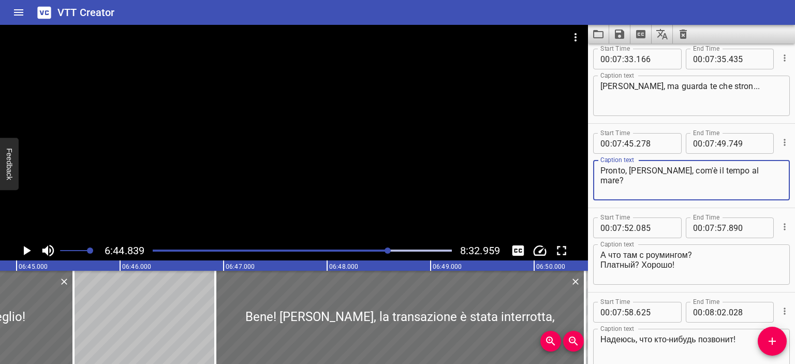
type textarea "Pronto, [PERSON_NAME], com'è il tempo al mare?"
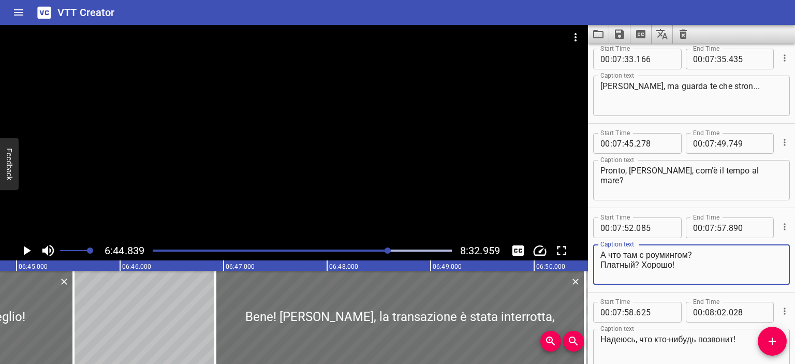
drag, startPoint x: 690, startPoint y: 254, endPoint x: 592, endPoint y: 248, distance: 98.5
click at [592, 248] on div "Start Time 00 : 07 : 52 . 085 Start Time End Time 00 : 07 : 57 . 890 End Time C…" at bounding box center [691, 250] width 207 height 84
click at [627, 255] on textarea "C'è il rouming lì? Платный? Хорошо!" at bounding box center [691, 265] width 182 height 30
drag, startPoint x: 602, startPoint y: 262, endPoint x: 635, endPoint y: 264, distance: 32.6
click at [635, 264] on textarea "C'è il roaming lì? Платный? Хорошо!" at bounding box center [691, 265] width 182 height 30
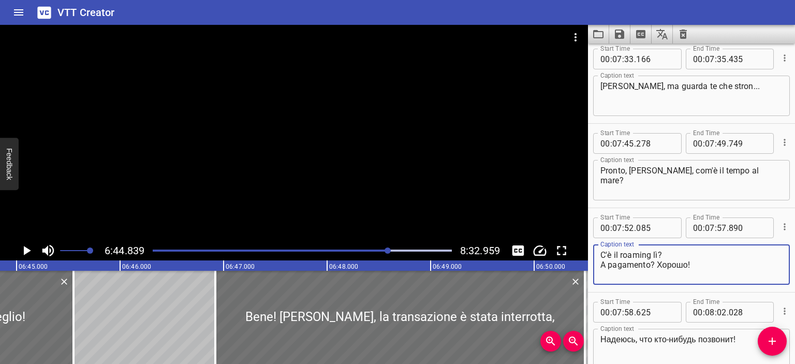
drag, startPoint x: 657, startPoint y: 264, endPoint x: 687, endPoint y: 264, distance: 30.5
click at [687, 264] on textarea "C'è il roaming lì? A pagamento? Хорошо!" at bounding box center [691, 265] width 182 height 30
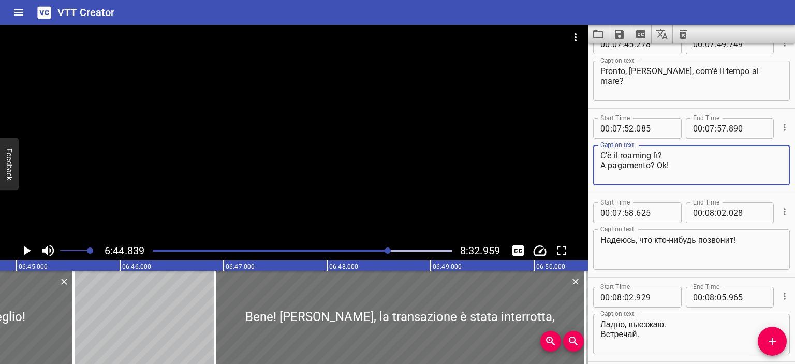
scroll to position [8880, 0]
type textarea "C'è il roaming lì? A pagamento? Ok!"
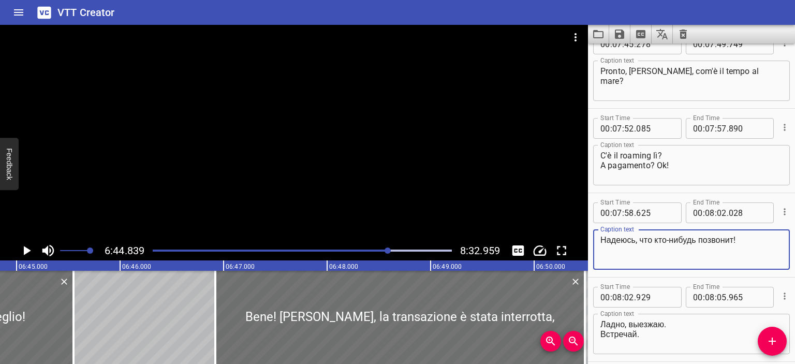
drag, startPoint x: 738, startPoint y: 241, endPoint x: 597, endPoint y: 242, distance: 141.3
click at [597, 242] on div "Надеюсь, что кто-нибудь позвонит! Caption text" at bounding box center [691, 249] width 197 height 40
type textarea "Speriamo che chiami qualcuno!"
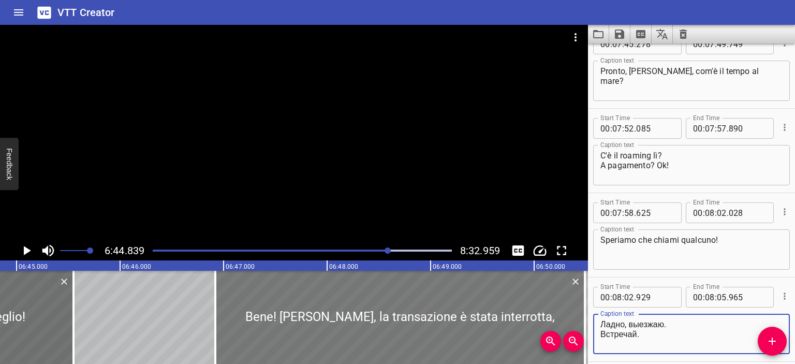
drag, startPoint x: 643, startPoint y: 333, endPoint x: 579, endPoint y: 322, distance: 65.2
click at [579, 322] on main "6:44.839 8:32.959 00:00.000 00:01.000 00:02.000 00:03.000 00:04.000 00:05.000 0…" at bounding box center [397, 194] width 795 height 339
type textarea "Ok, parto. Ci vediamo lì!"
click at [360, 178] on div at bounding box center [294, 133] width 588 height 216
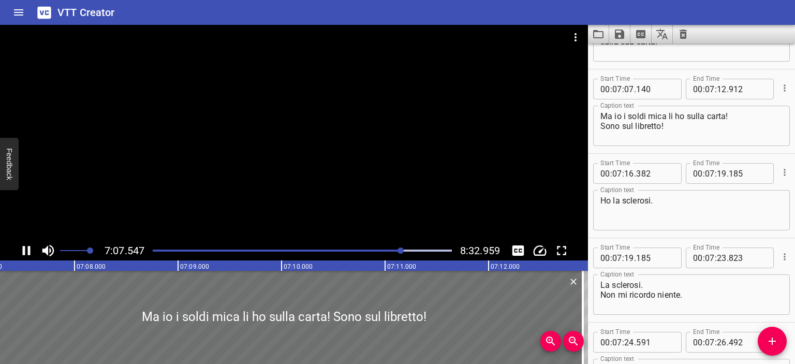
scroll to position [8352, 0]
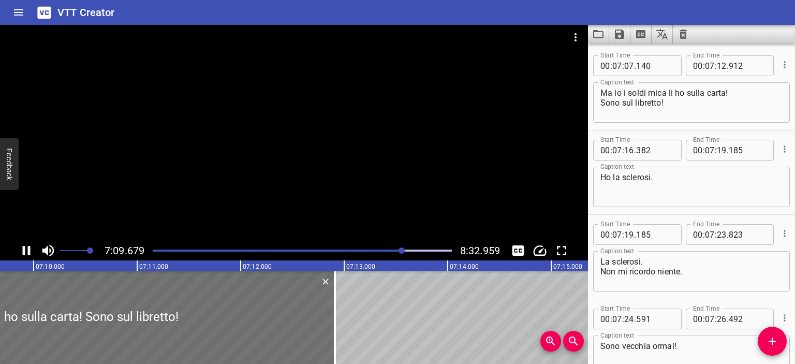
click at [324, 171] on div at bounding box center [294, 133] width 588 height 216
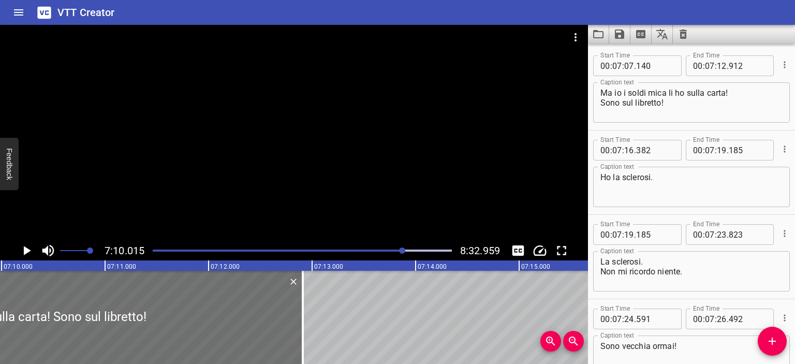
scroll to position [0, 44514]
click at [324, 171] on div at bounding box center [294, 133] width 588 height 216
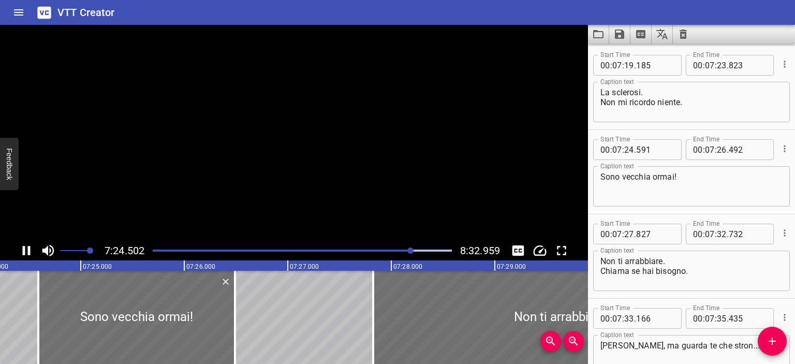
scroll to position [0, 0]
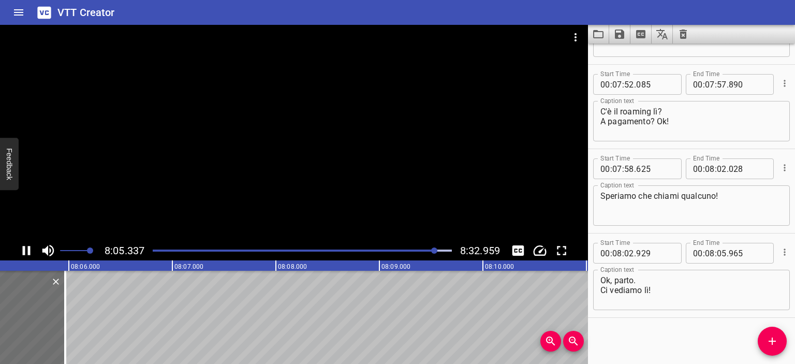
click at [367, 109] on div at bounding box center [294, 133] width 588 height 216
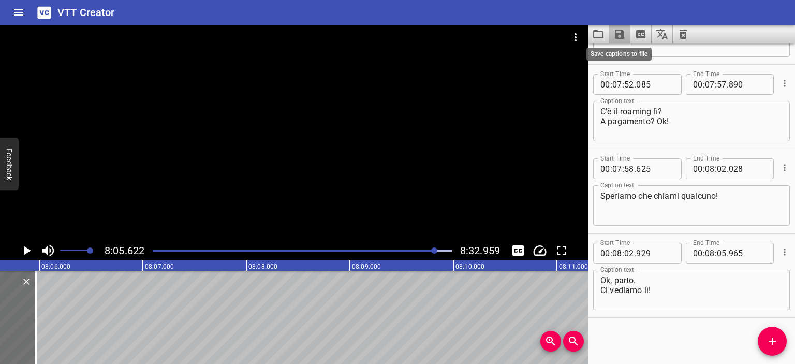
click at [620, 39] on icon "Save captions to file" at bounding box center [619, 34] width 12 height 12
click at [636, 58] on li "Save to VTT file" at bounding box center [647, 57] width 76 height 19
